Goal: Task Accomplishment & Management: Manage account settings

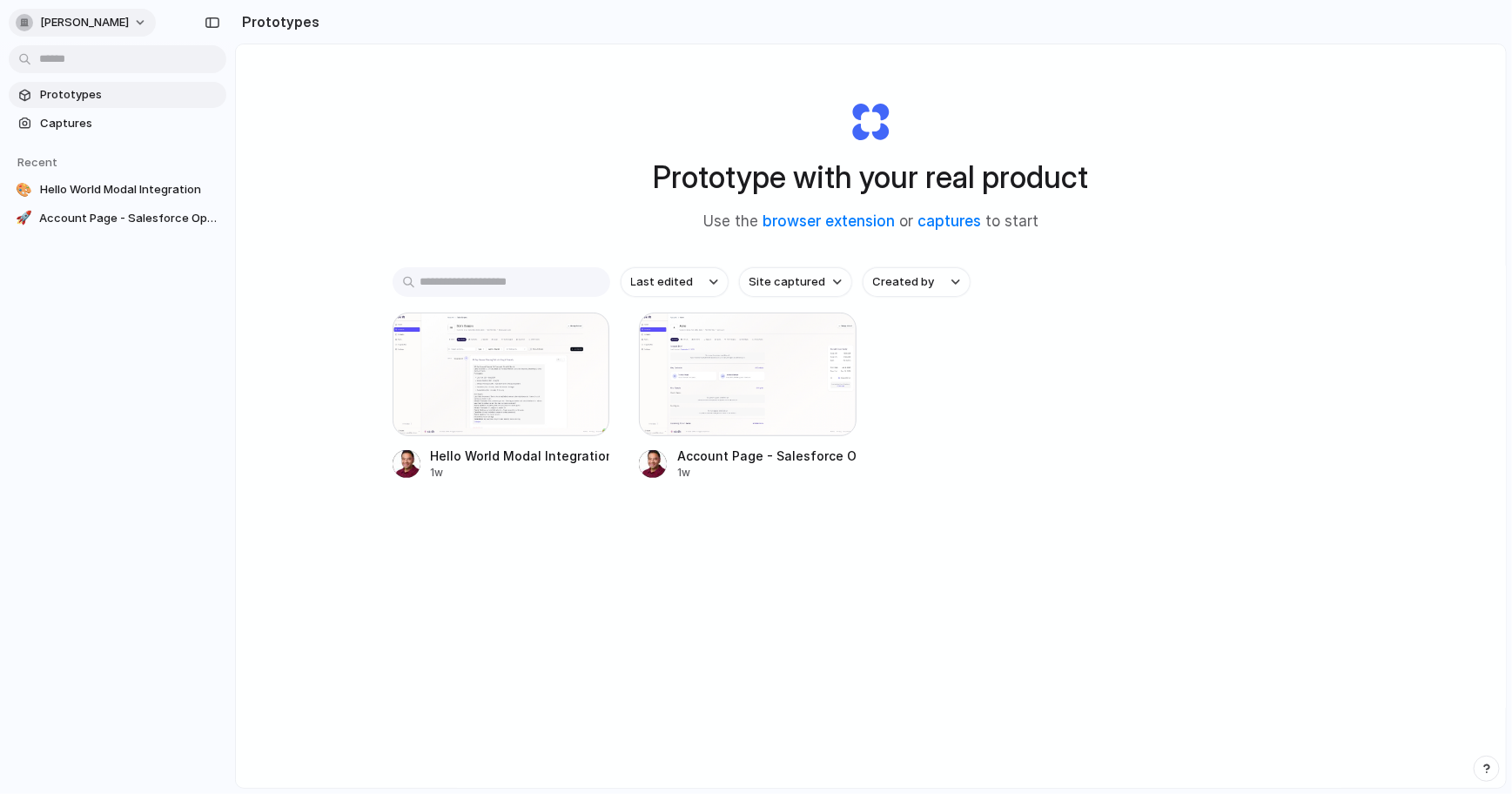
click at [129, 24] on span "[PERSON_NAME]" at bounding box center [84, 23] width 89 height 17
click at [92, 64] on li "Settings" at bounding box center [84, 62] width 145 height 27
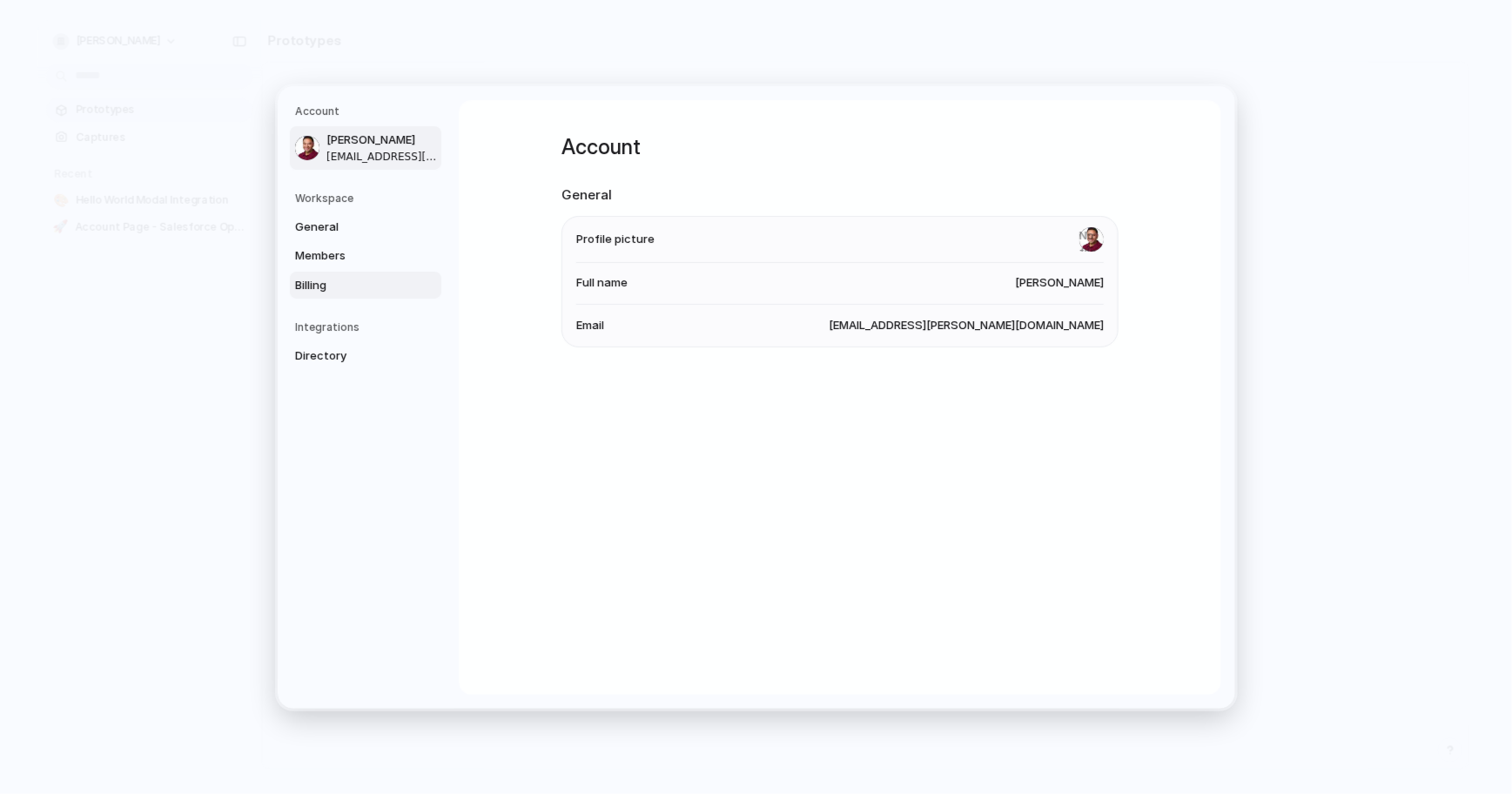
click at [319, 280] on span "Billing" at bounding box center [351, 284] width 112 height 17
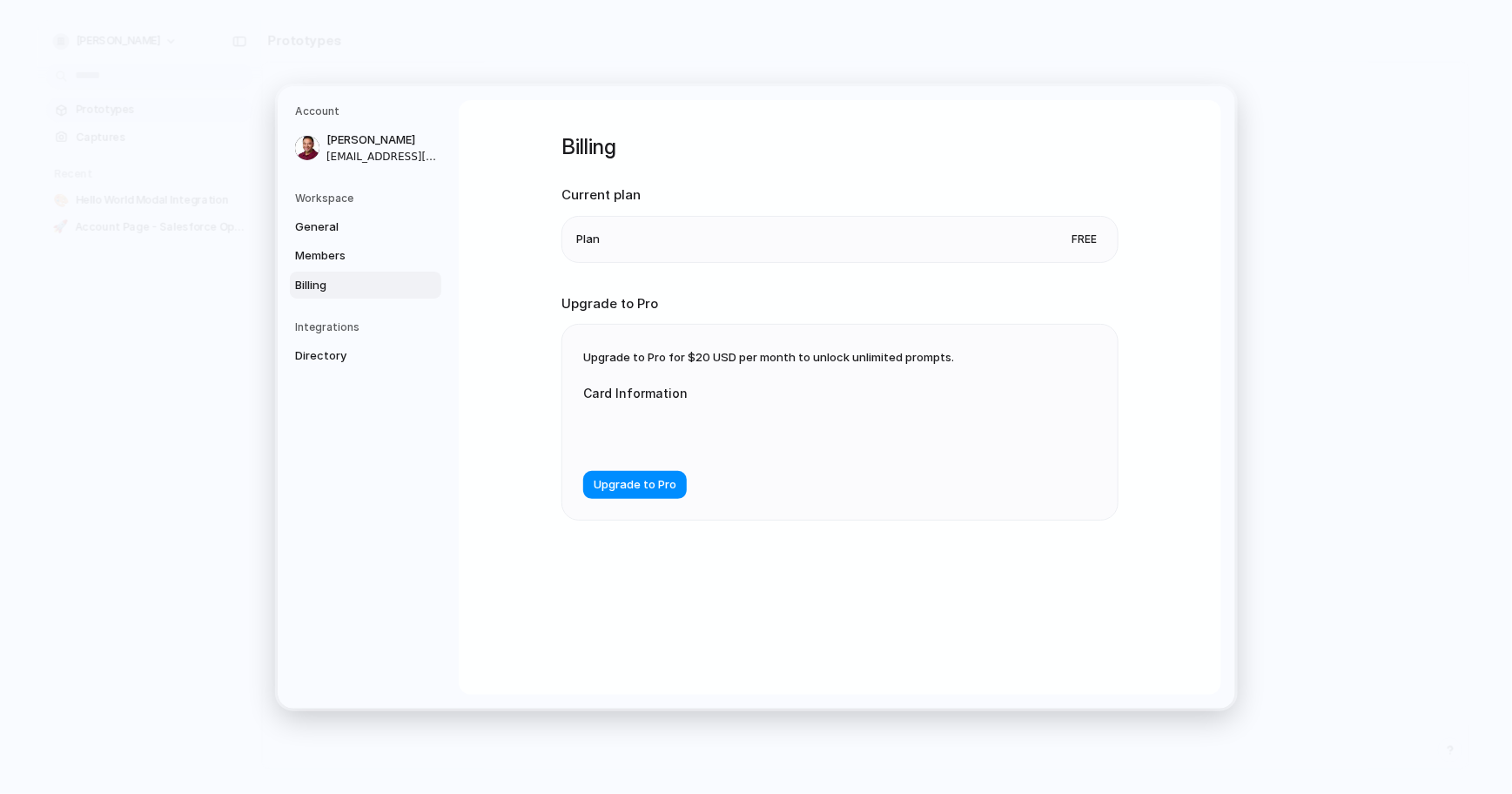
click at [892, 219] on li "Plan Free" at bounding box center [840, 238] width 527 height 45
click at [924, 230] on li "Plan Free" at bounding box center [840, 238] width 527 height 45
